Goal: Information Seeking & Learning: Learn about a topic

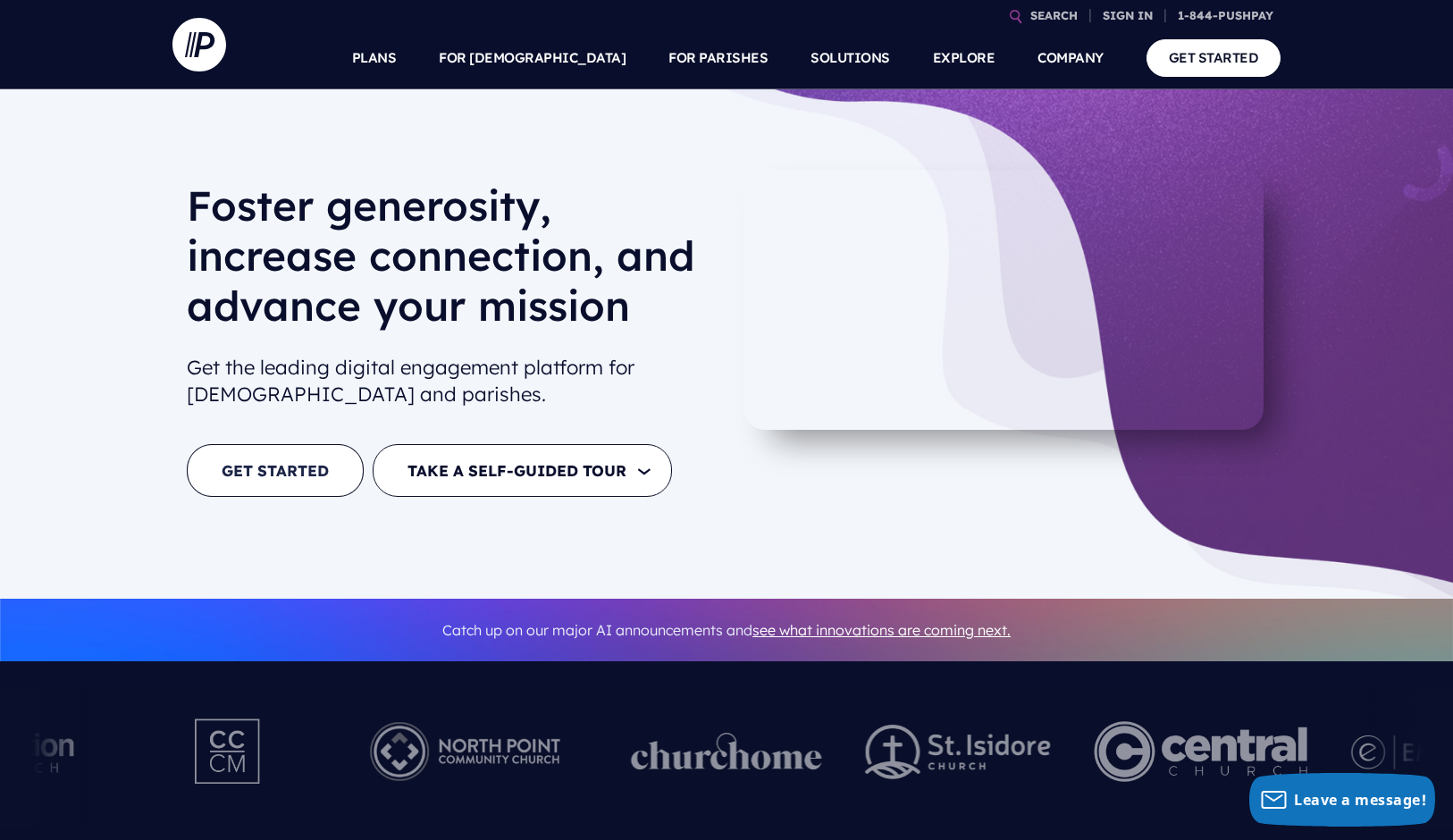
click at [287, 467] on link "GET STARTED" at bounding box center [274, 470] width 177 height 53
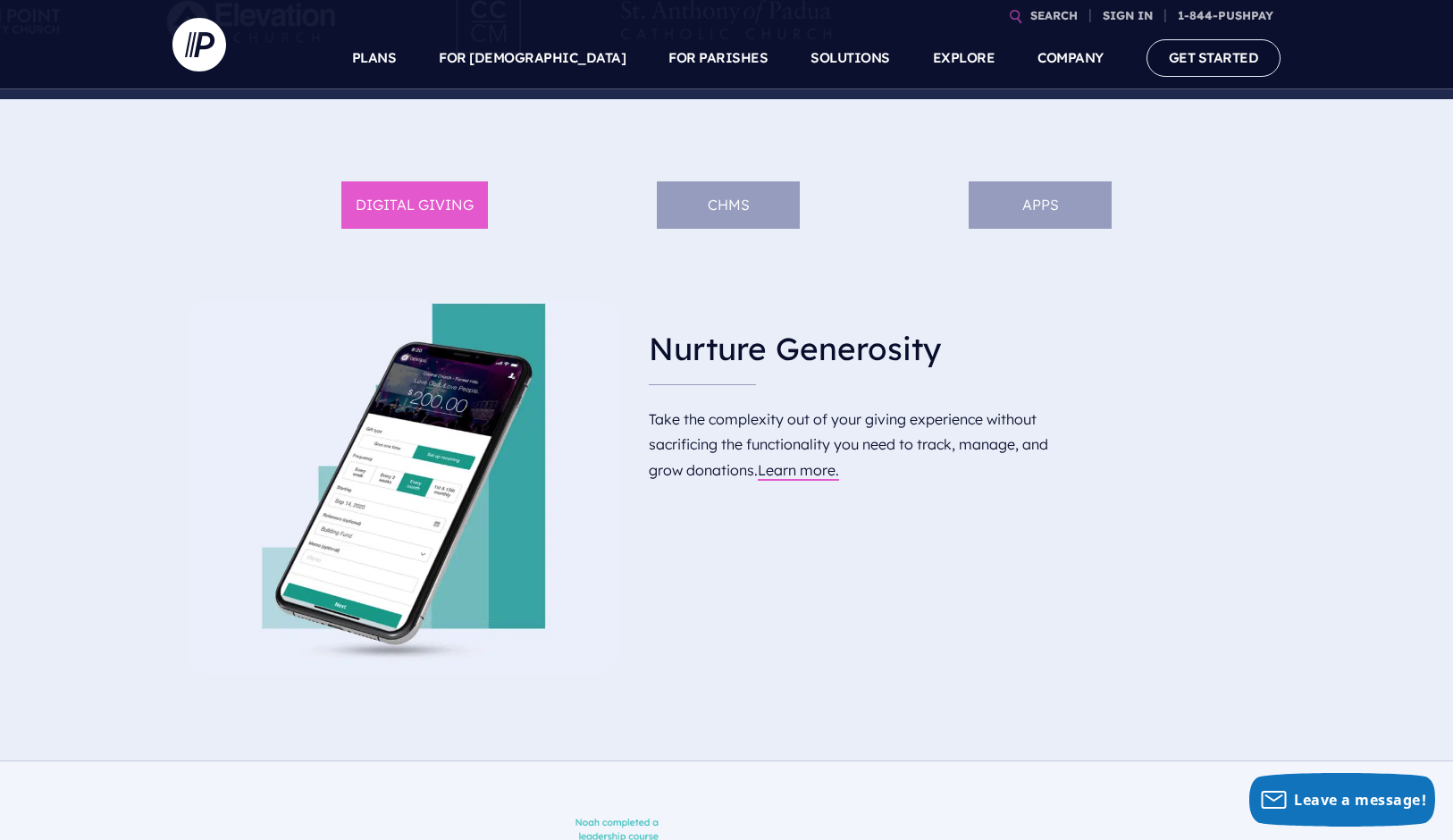
scroll to position [858, 0]
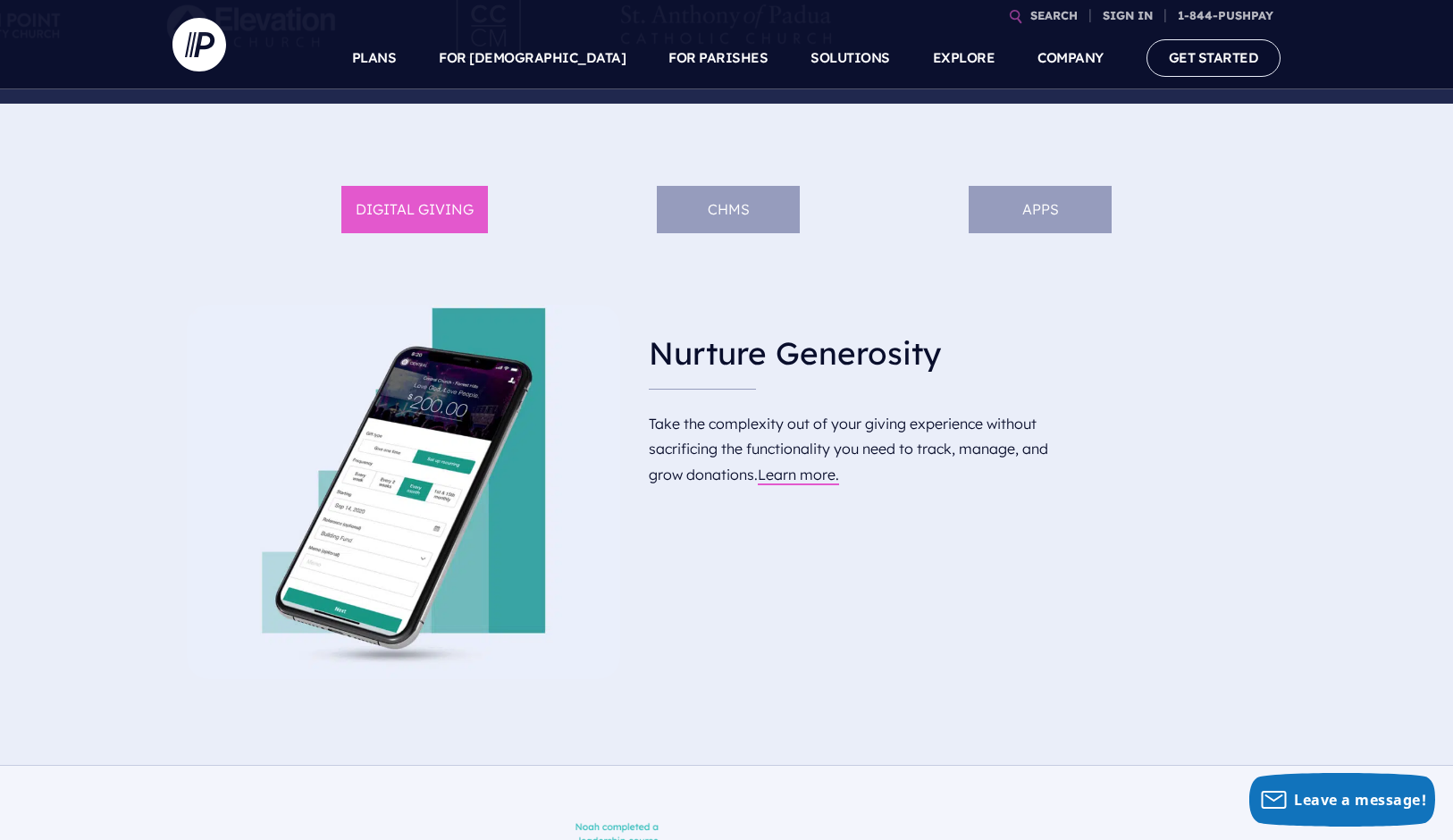
click at [1047, 201] on li "APPS" at bounding box center [1039, 209] width 143 height 47
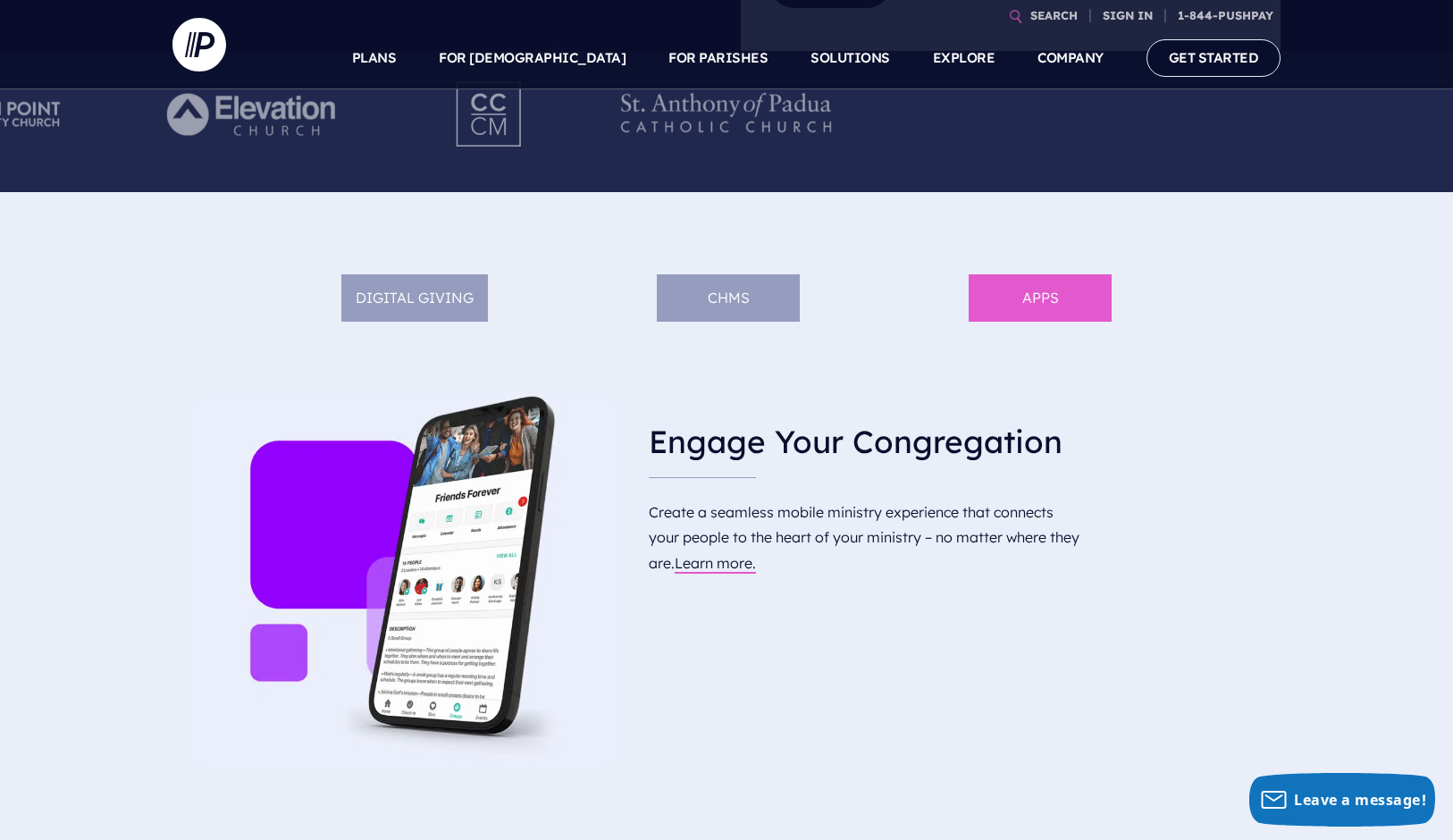
scroll to position [789, 0]
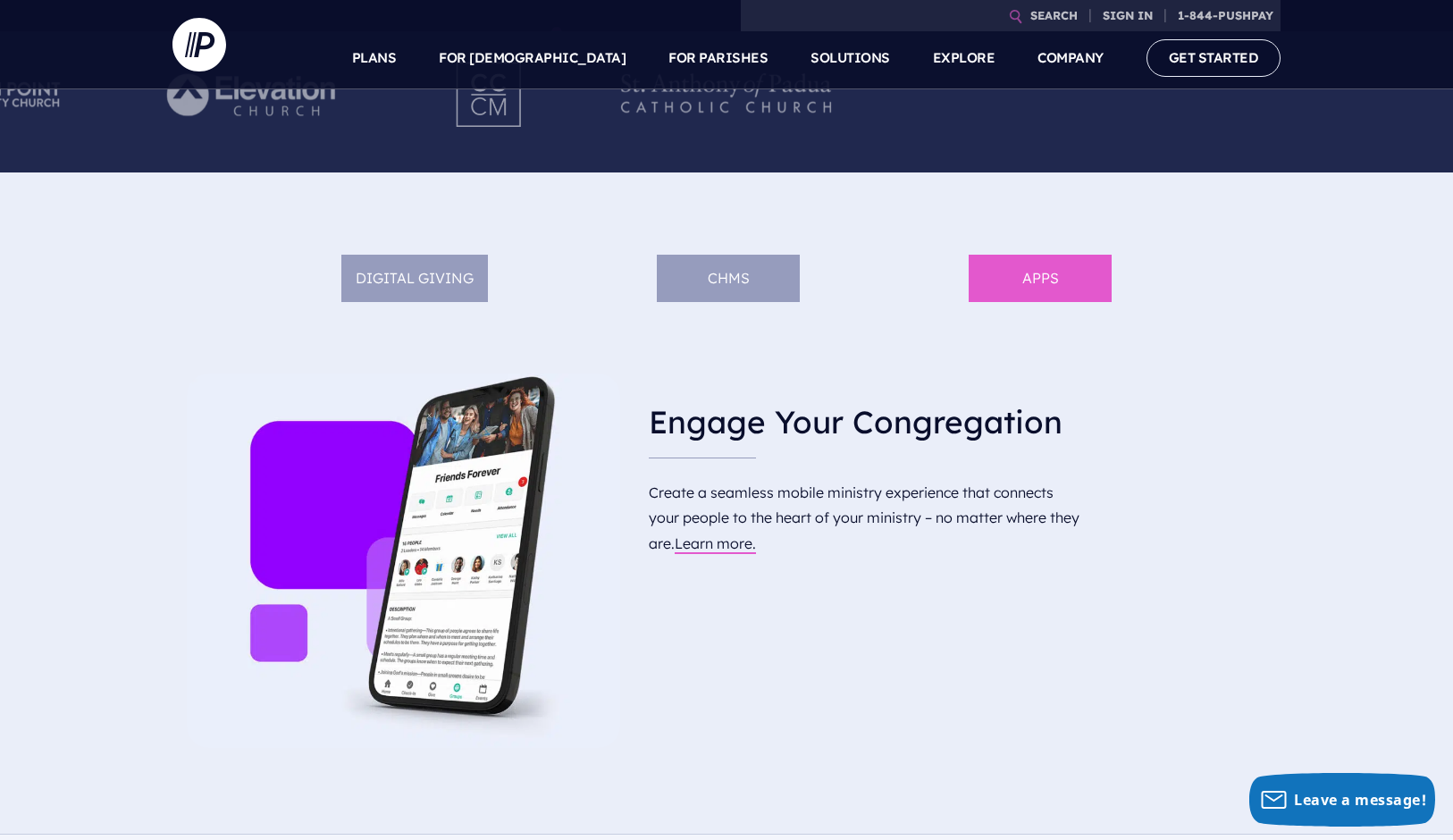
click at [708, 274] on li "ChMS" at bounding box center [728, 278] width 143 height 47
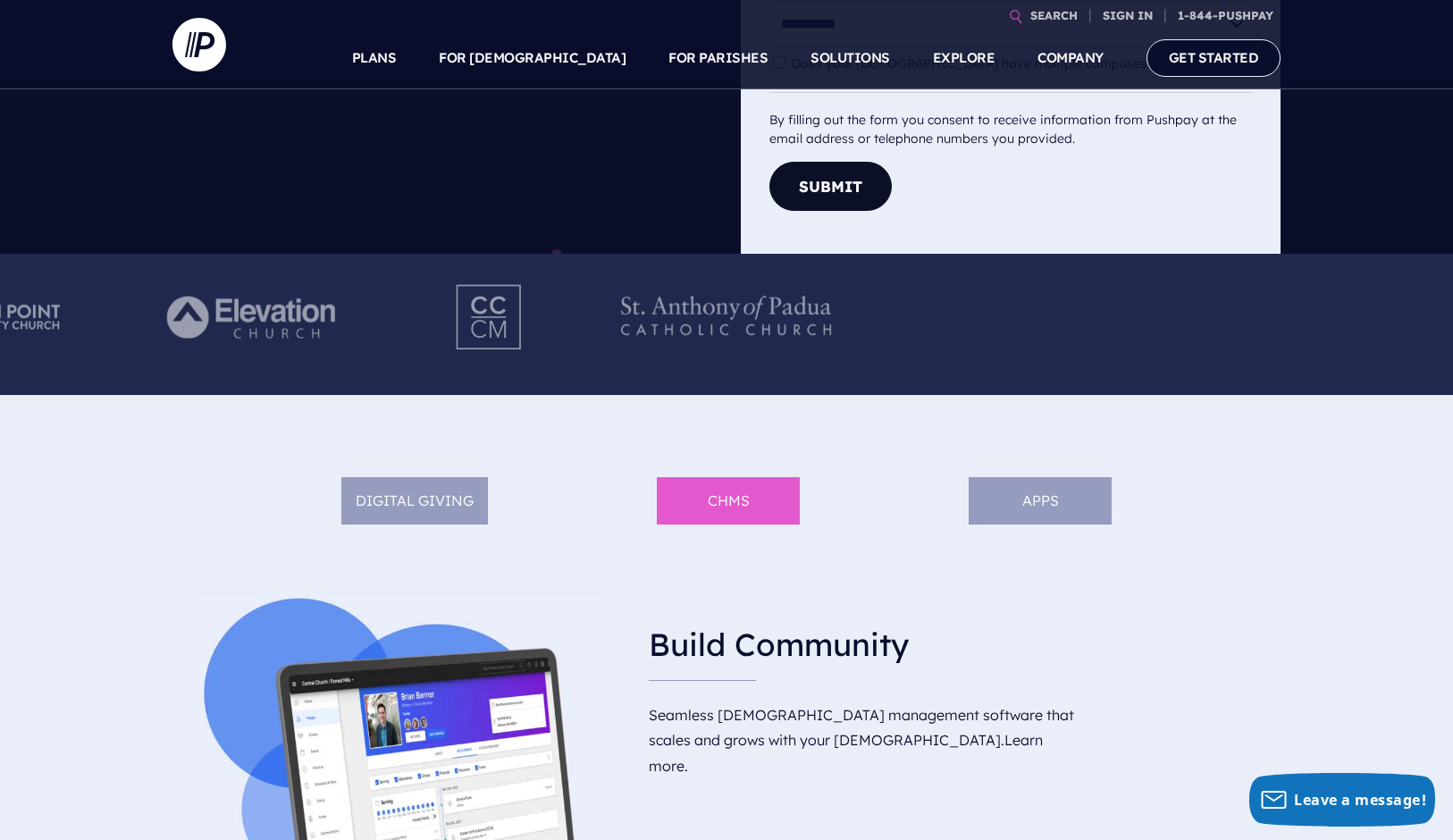
scroll to position [471, 0]
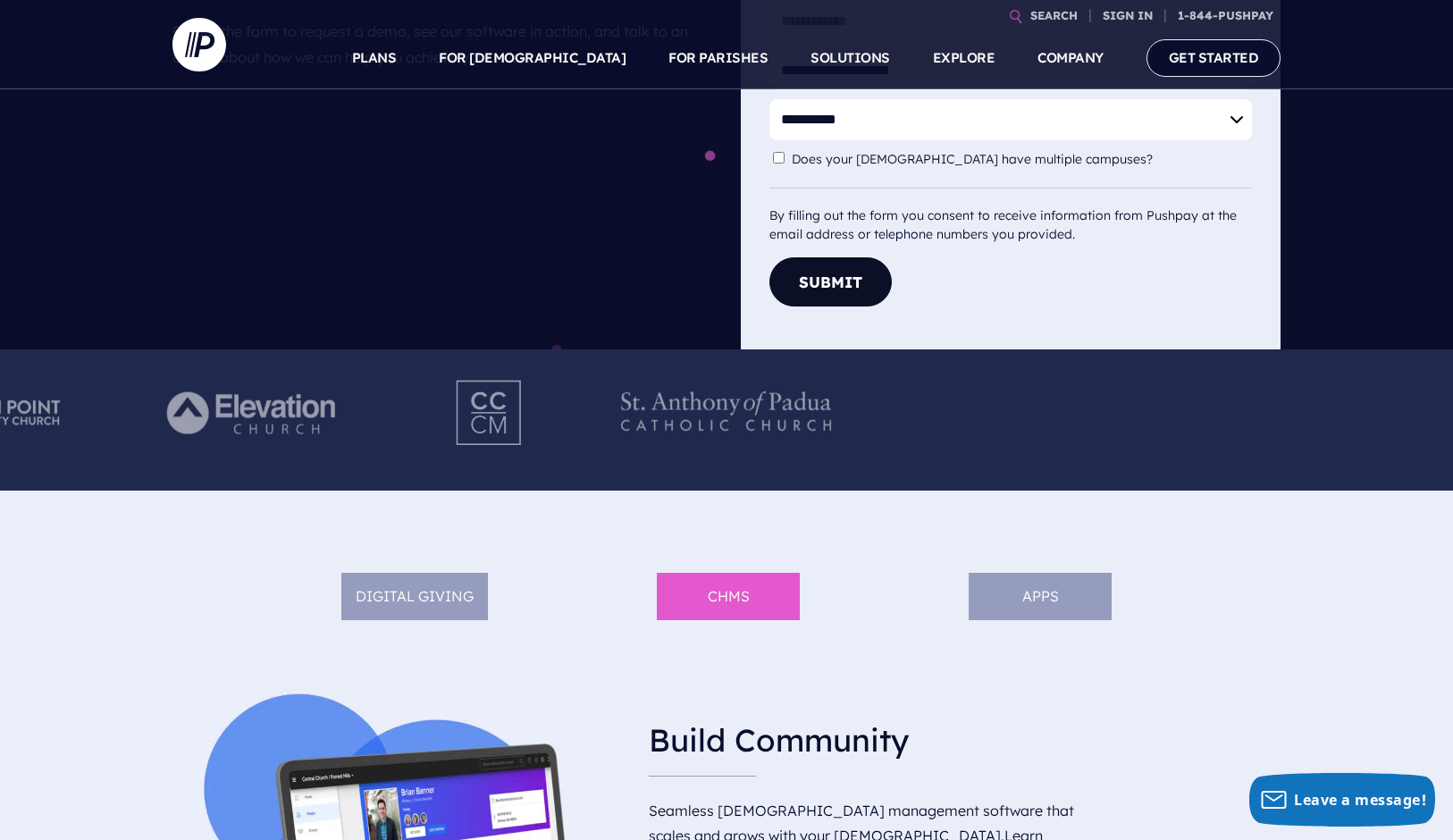
click at [422, 592] on li "DIGITAL GIVING" at bounding box center [414, 596] width 147 height 47
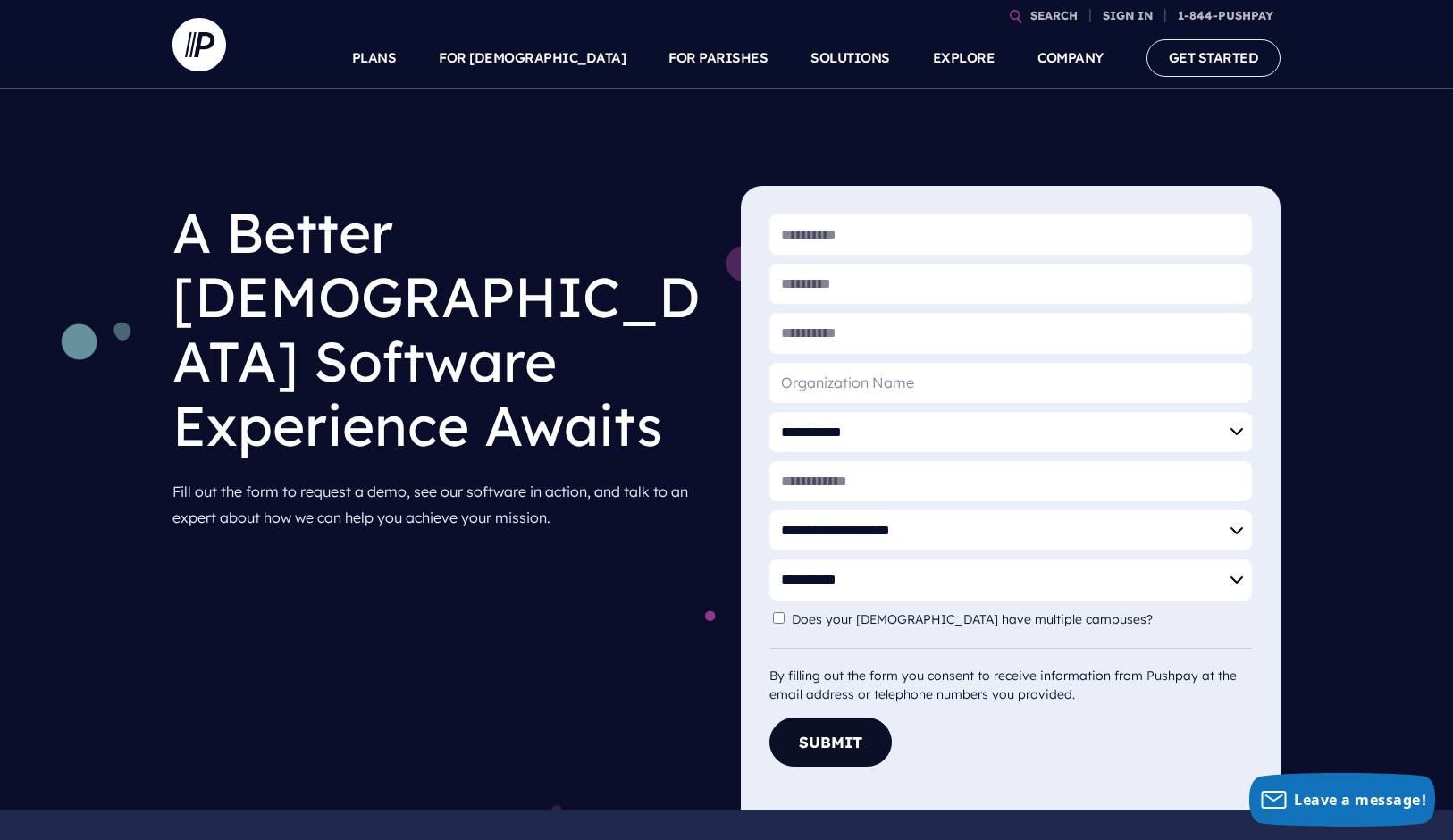
scroll to position [0, 0]
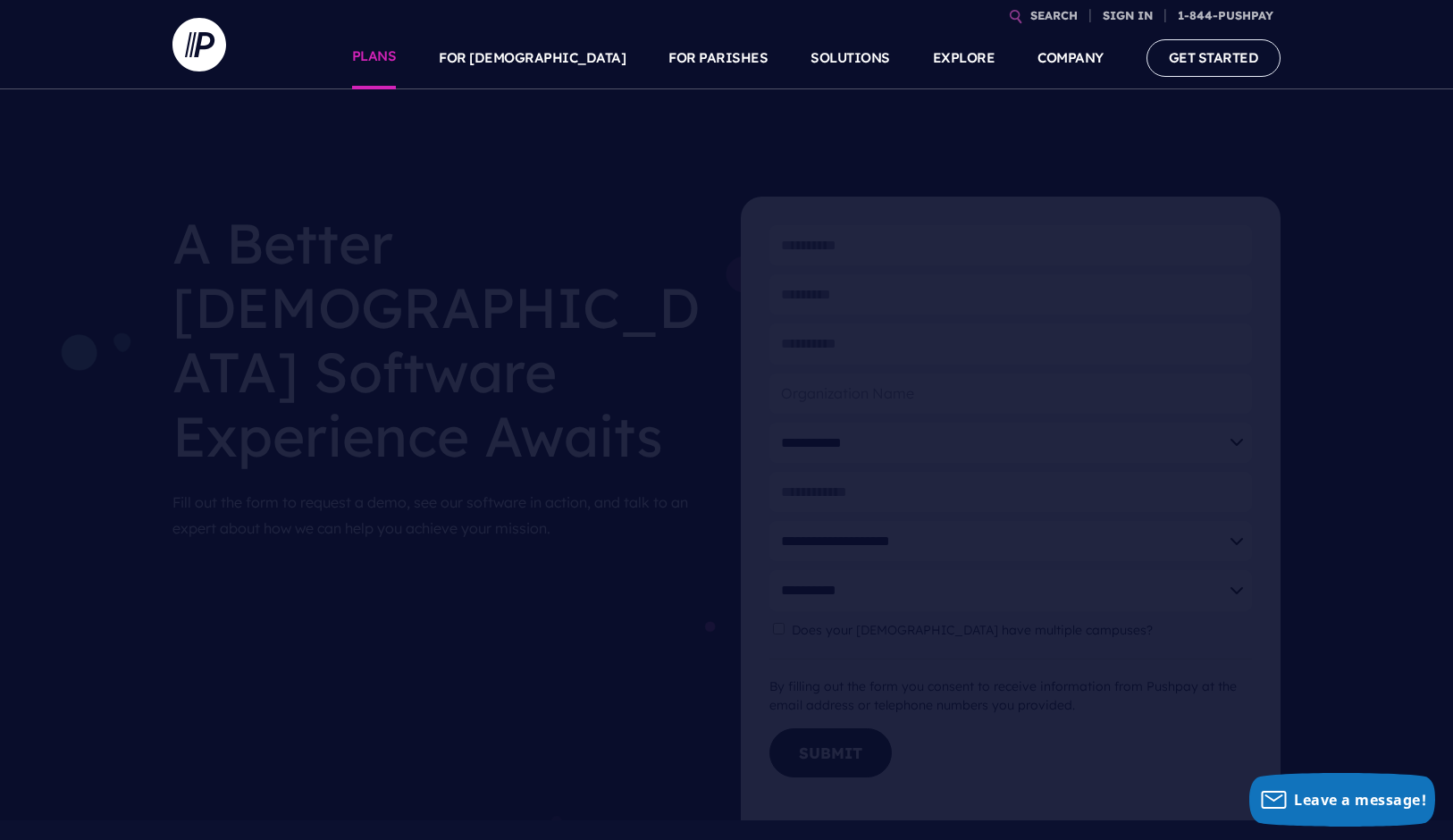
click at [397, 56] on link "PLANS" at bounding box center [375, 57] width 45 height 62
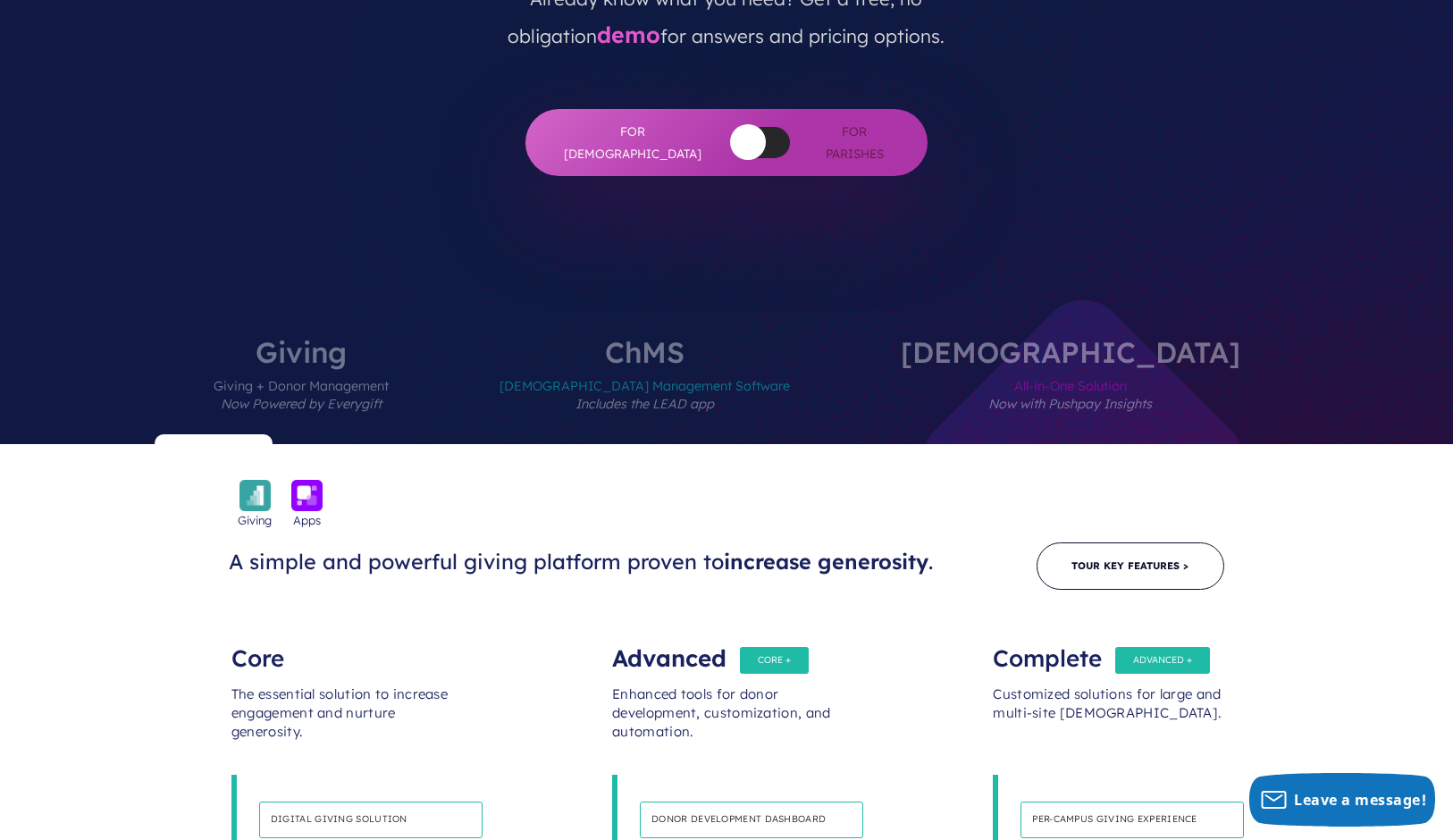
scroll to position [529, 0]
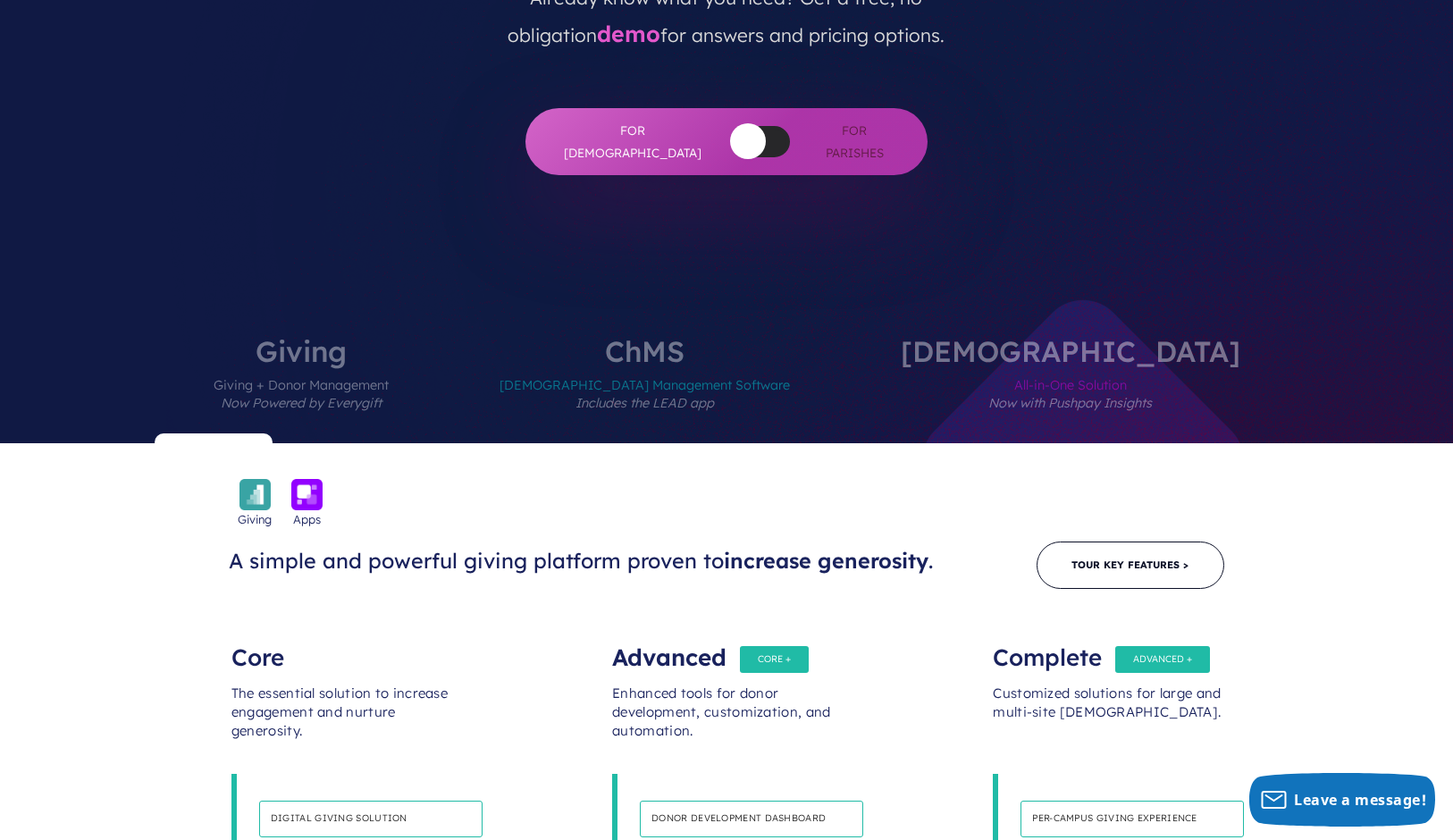
click at [993, 365] on span "All-in-One Solution Now with Pushpay Insights" at bounding box center [1070, 404] width 339 height 78
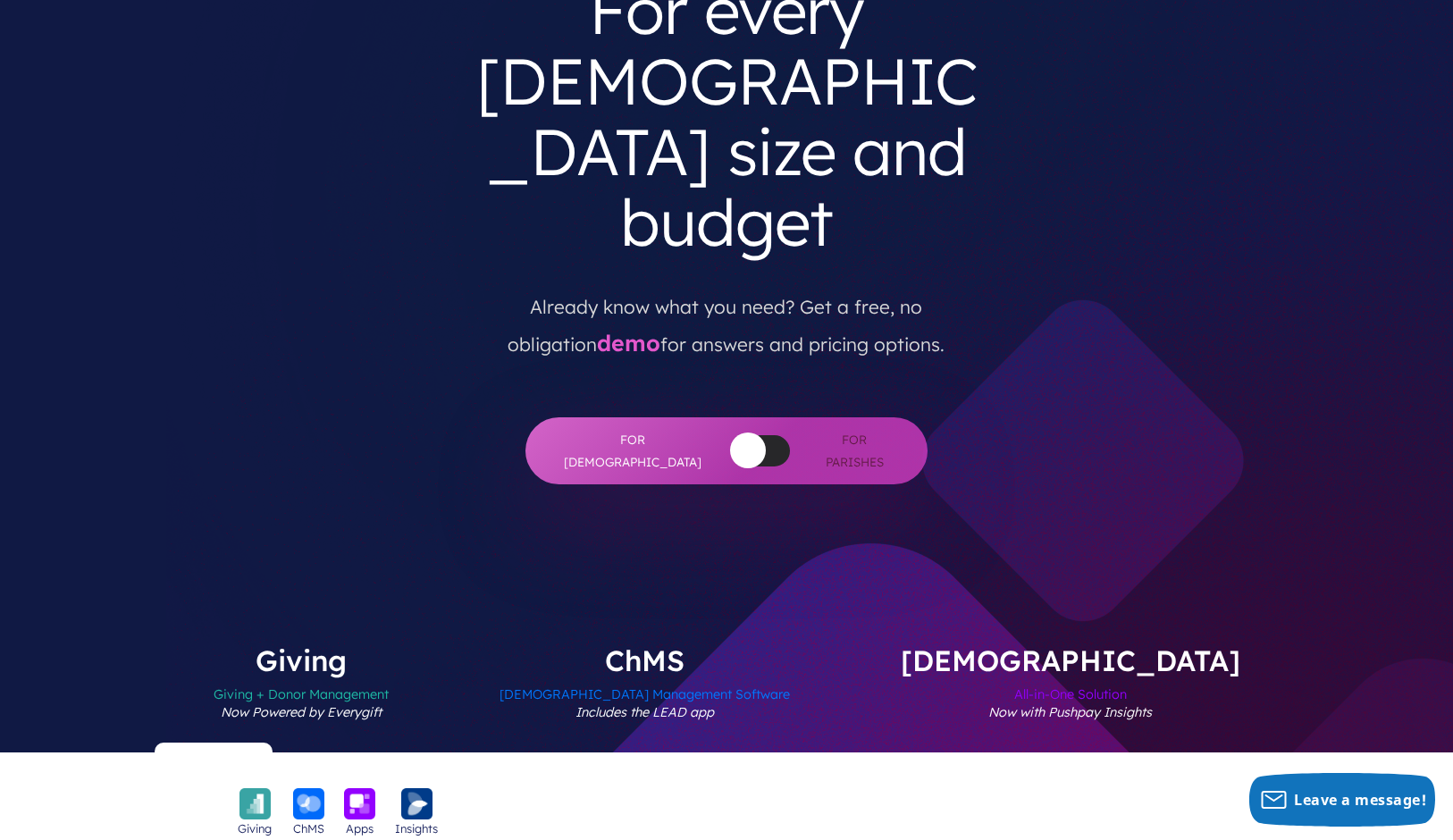
scroll to position [0, 0]
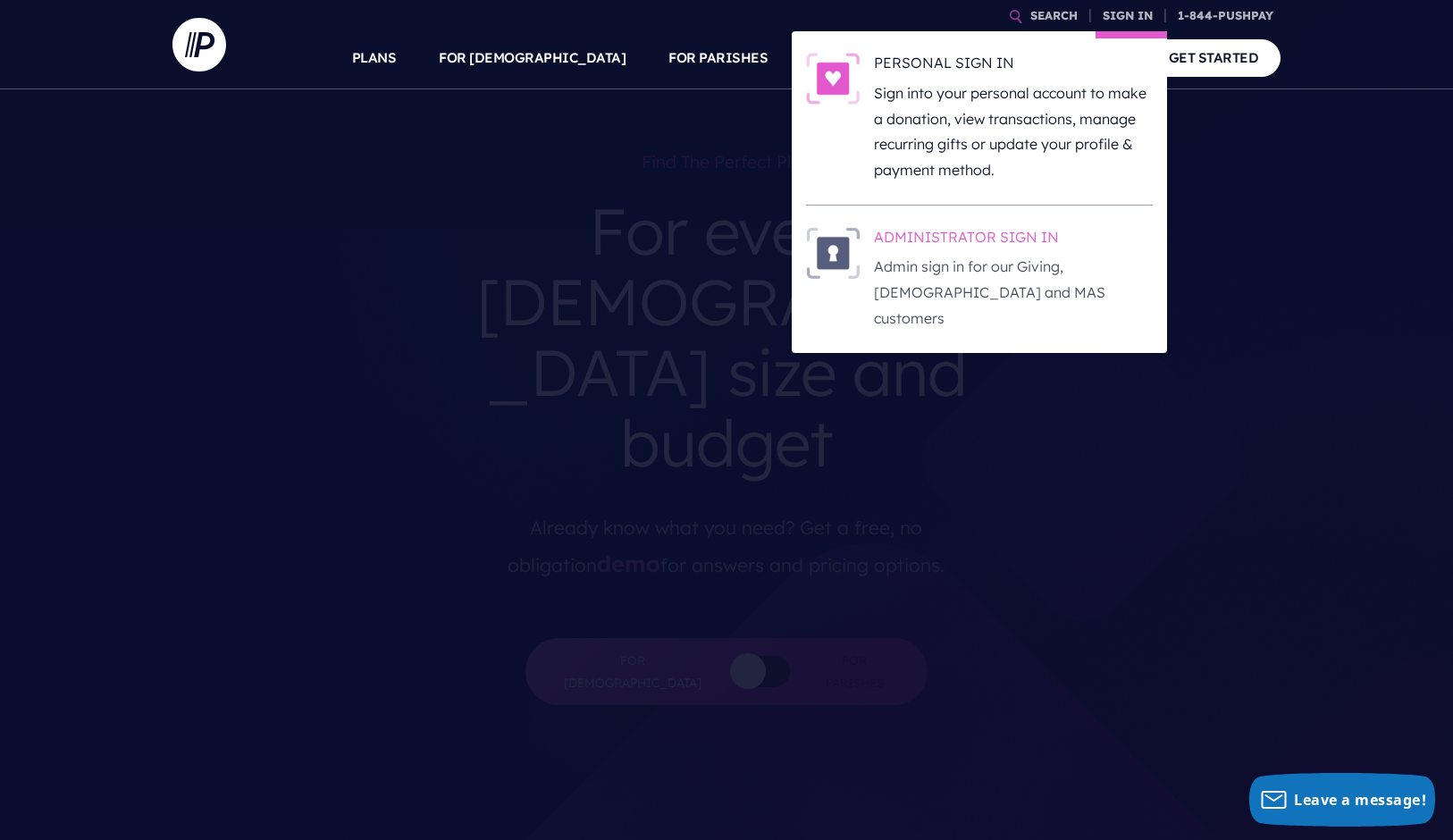
click at [991, 242] on h6 "ADMINISTRATOR SIGN IN" at bounding box center [1013, 240] width 279 height 27
